Goal: Task Accomplishment & Management: Manage account settings

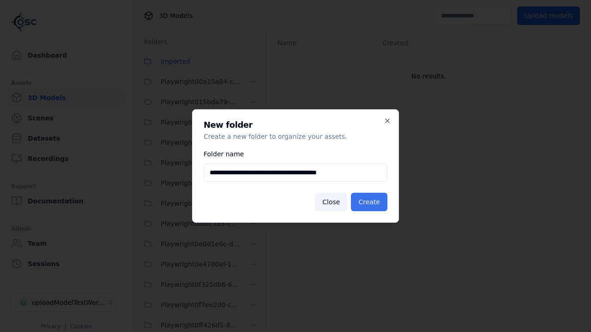
type input "**********"
click at [370, 202] on button "Create" at bounding box center [369, 202] width 36 height 18
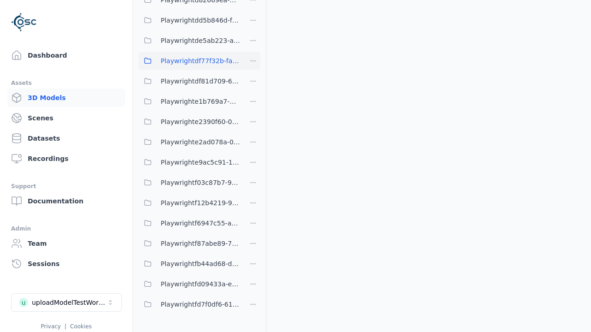
click at [189, 61] on span "Playwrightdf77f32b-fad7-453c-9efc-2808448ba188" at bounding box center [200, 60] width 79 height 11
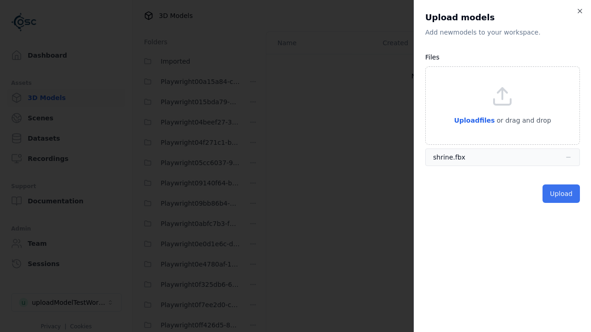
click at [562, 194] on button "Upload" at bounding box center [560, 194] width 37 height 18
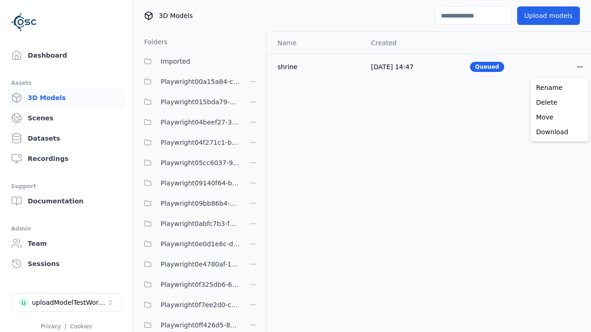
click at [579, 66] on html "Support Dashboard Assets 3D Models Scenes Datasets Recordings Support Documenta…" at bounding box center [295, 166] width 591 height 332
click at [559, 102] on div "Delete" at bounding box center [559, 102] width 54 height 15
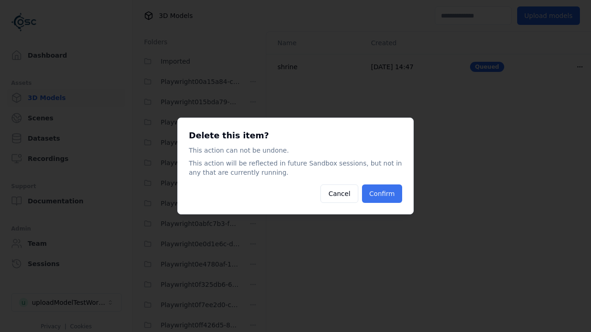
click at [383, 194] on button "Confirm" at bounding box center [382, 194] width 40 height 18
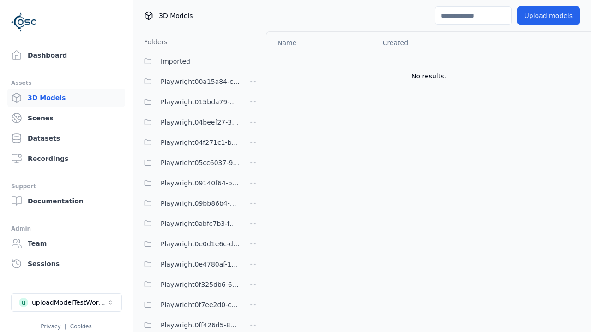
scroll to position [1316, 0]
